Goal: Find specific page/section: Find specific page/section

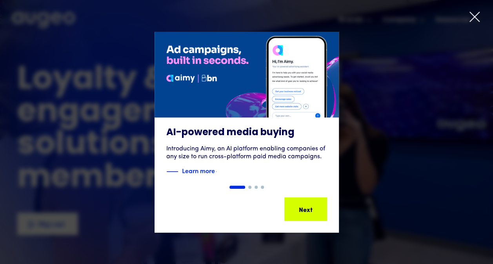
click at [474, 16] on icon at bounding box center [475, 17] width 12 height 12
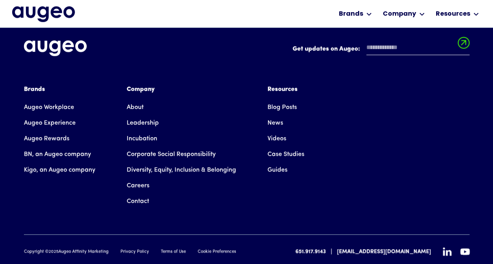
scroll to position [1788, 0]
click at [141, 115] on link "Leadership" at bounding box center [143, 123] width 32 height 16
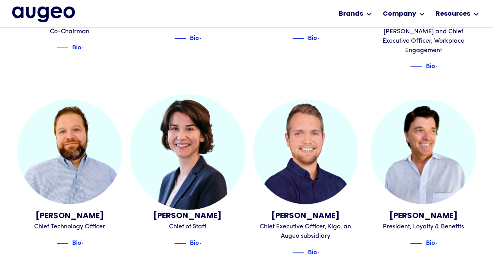
scroll to position [356, 0]
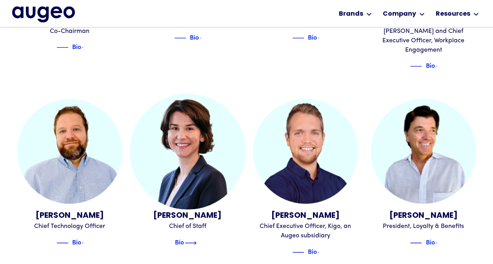
click at [192, 238] on img at bounding box center [191, 242] width 12 height 9
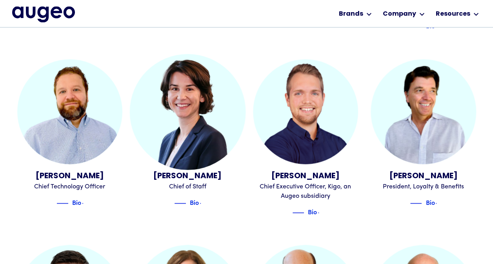
scroll to position [395, 0]
